Goal: Transaction & Acquisition: Purchase product/service

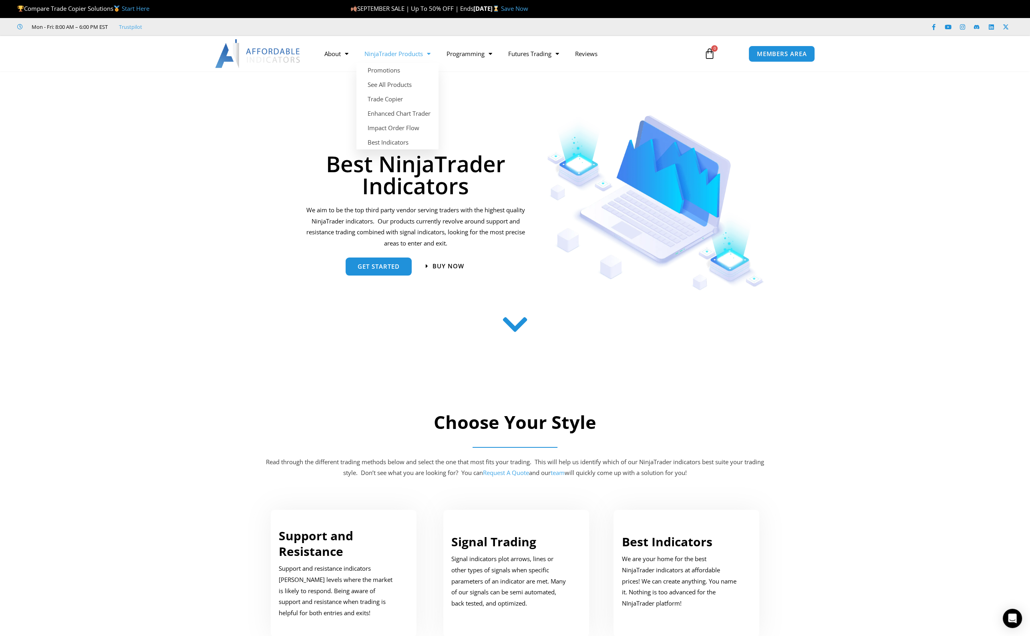
click at [402, 58] on link "NinjaTrader Products" at bounding box center [398, 53] width 82 height 18
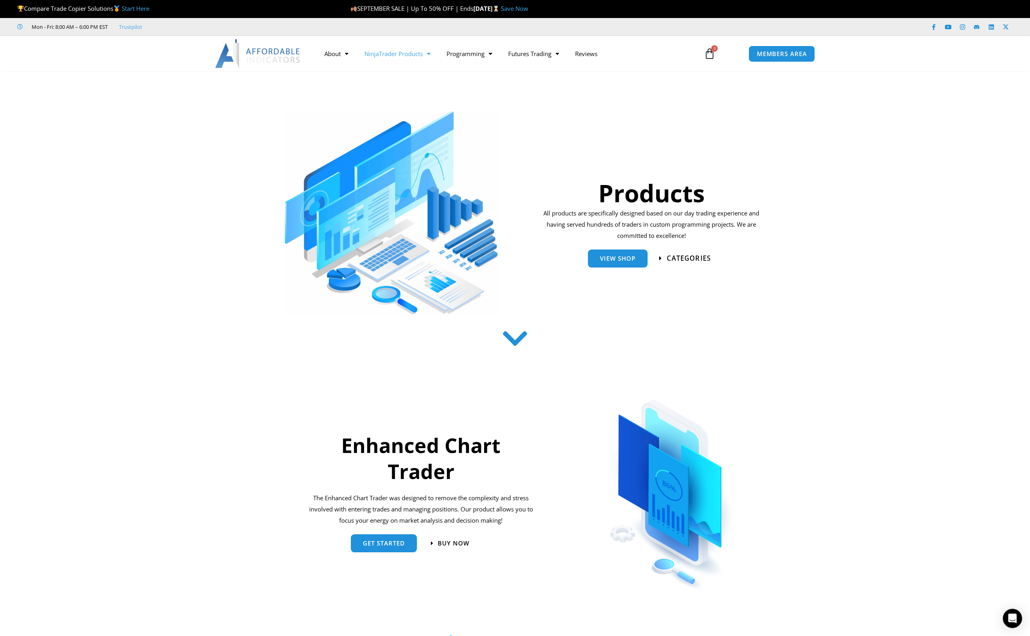
click at [699, 259] on span "categories" at bounding box center [689, 258] width 44 height 7
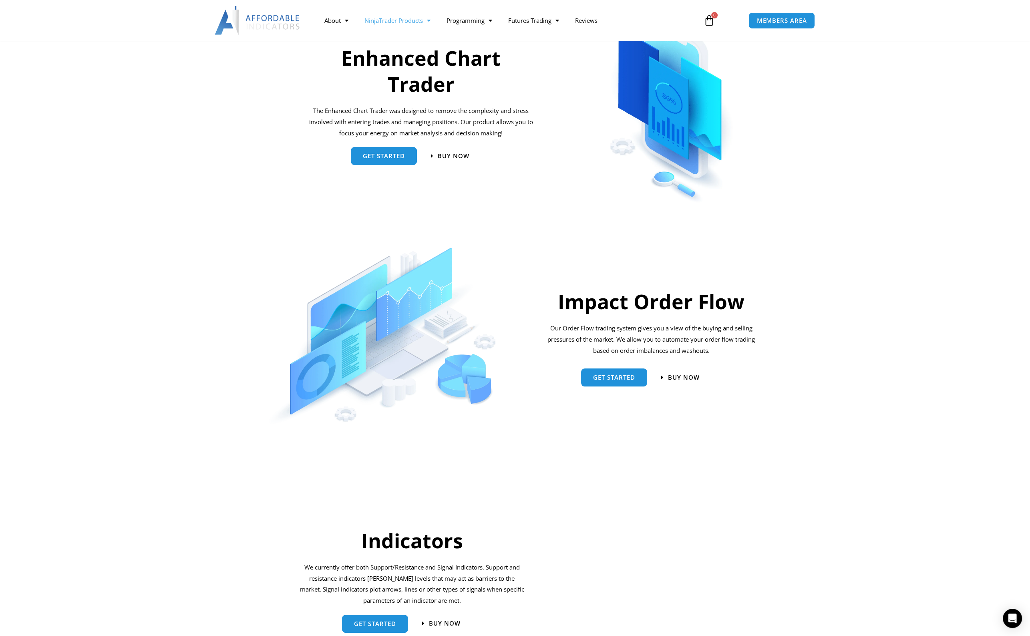
scroll to position [444, 0]
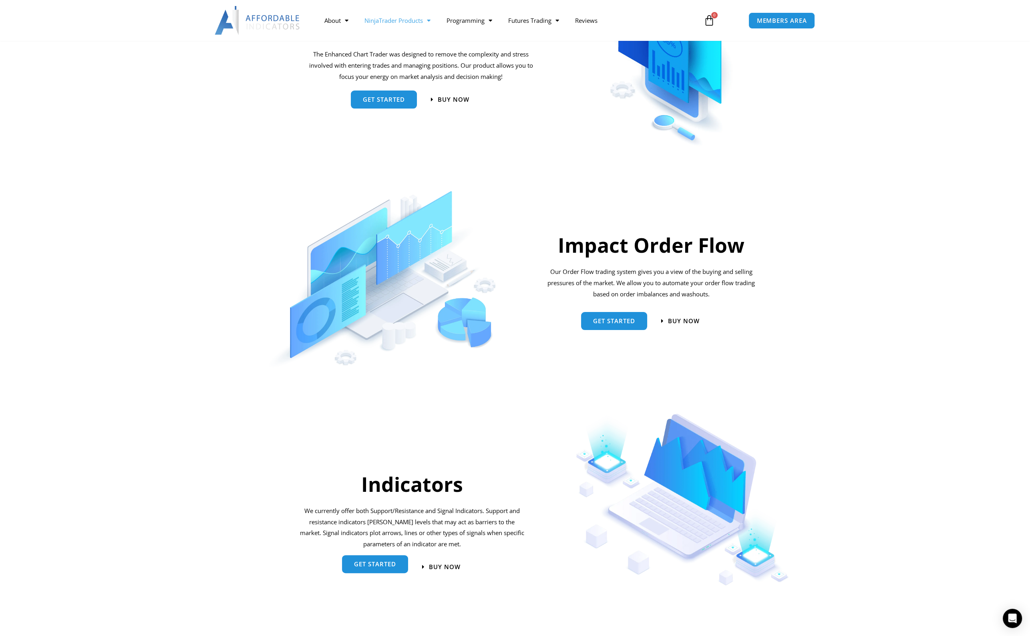
click at [378, 566] on span "get started" at bounding box center [375, 564] width 42 height 6
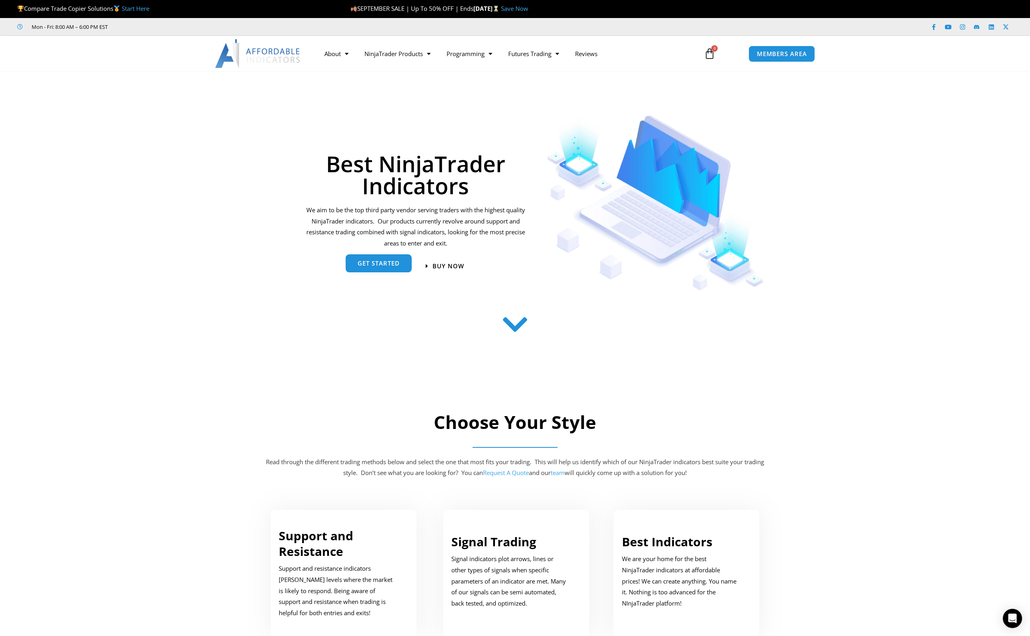
click at [379, 263] on span "get started" at bounding box center [379, 265] width 42 height 6
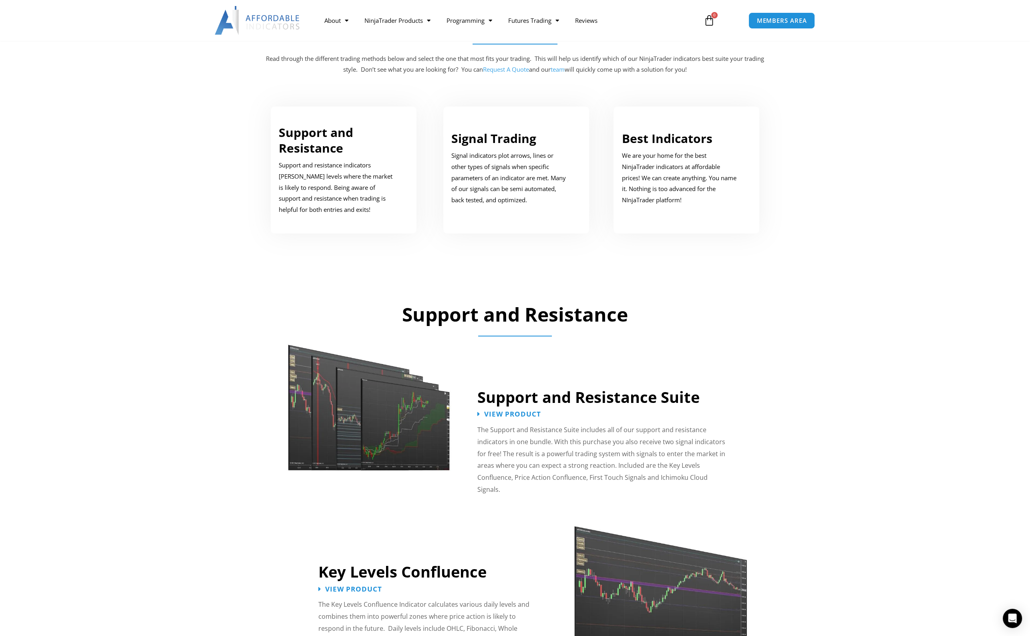
scroll to position [404, 0]
click at [309, 174] on p "Support and resistance indicators [PERSON_NAME] levels where the market is like…" at bounding box center [338, 187] width 118 height 56
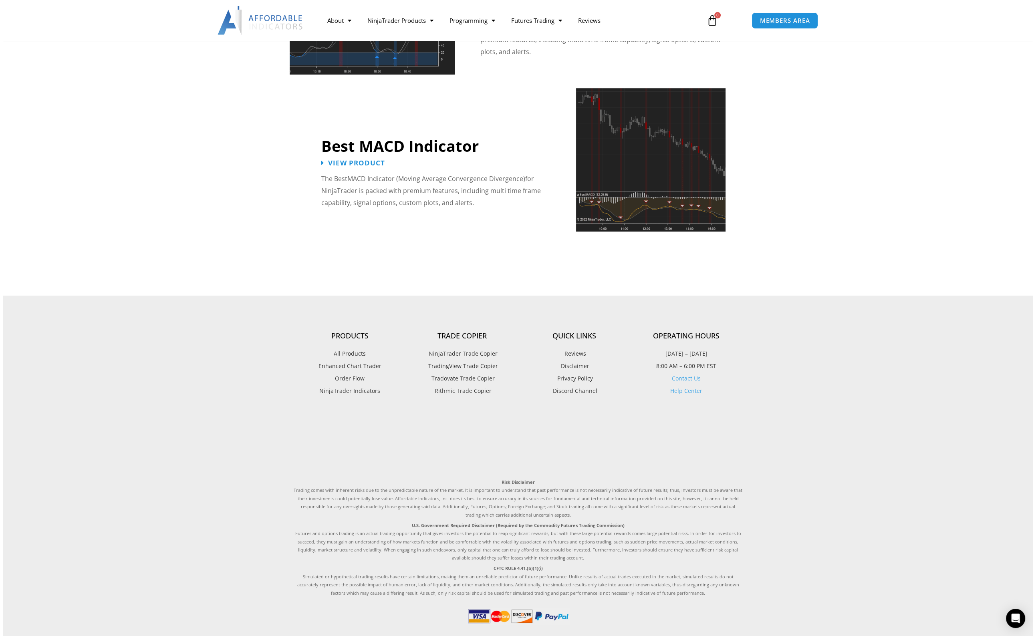
scroll to position [1795, 0]
